Goal: Transaction & Acquisition: Purchase product/service

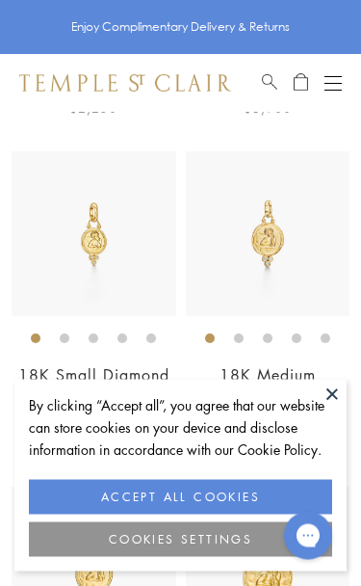
scroll to position [2686, 0]
click at [346, 409] on button at bounding box center [332, 394] width 29 height 29
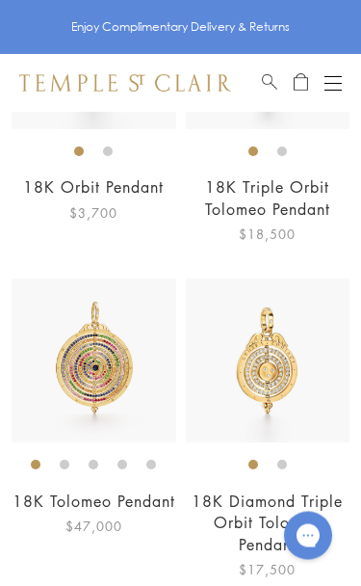
scroll to position [7646, 0]
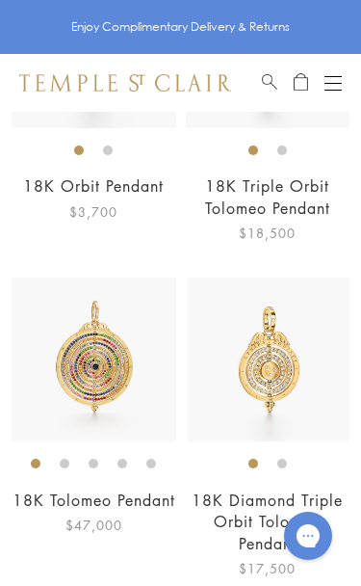
click at [229, 361] on img at bounding box center [270, 360] width 165 height 165
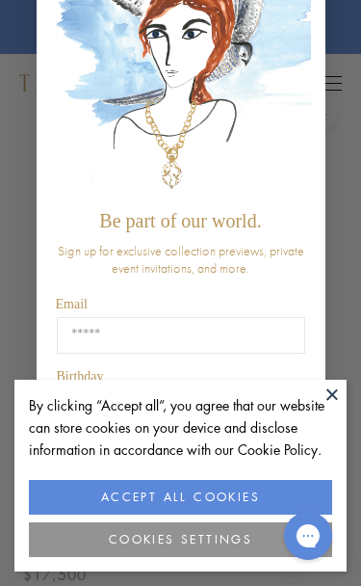
scroll to position [142, 0]
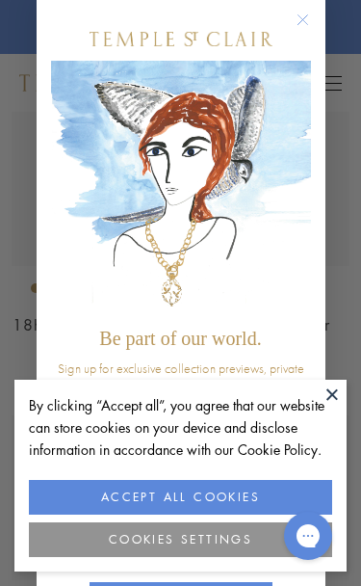
scroll to position [21, 0]
click at [348, 501] on div "Close dialog Be part of our world. Sign up for exclusive collection previews, p…" at bounding box center [180, 293] width 361 height 586
click at [347, 499] on div "Close dialog Be part of our world. Sign up for exclusive collection previews, p…" at bounding box center [180, 293] width 361 height 586
click at [336, 409] on button at bounding box center [332, 394] width 29 height 29
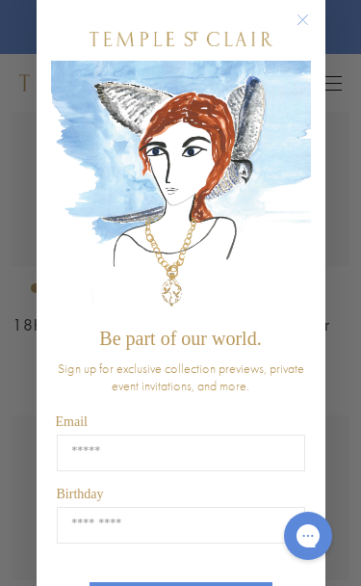
click at [307, 15] on circle "Close dialog" at bounding box center [302, 20] width 23 height 23
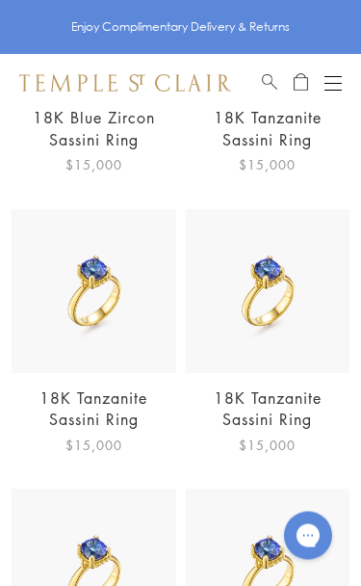
scroll to position [2417, 0]
click at [290, 302] on img at bounding box center [268, 291] width 165 height 165
